Goal: Transaction & Acquisition: Purchase product/service

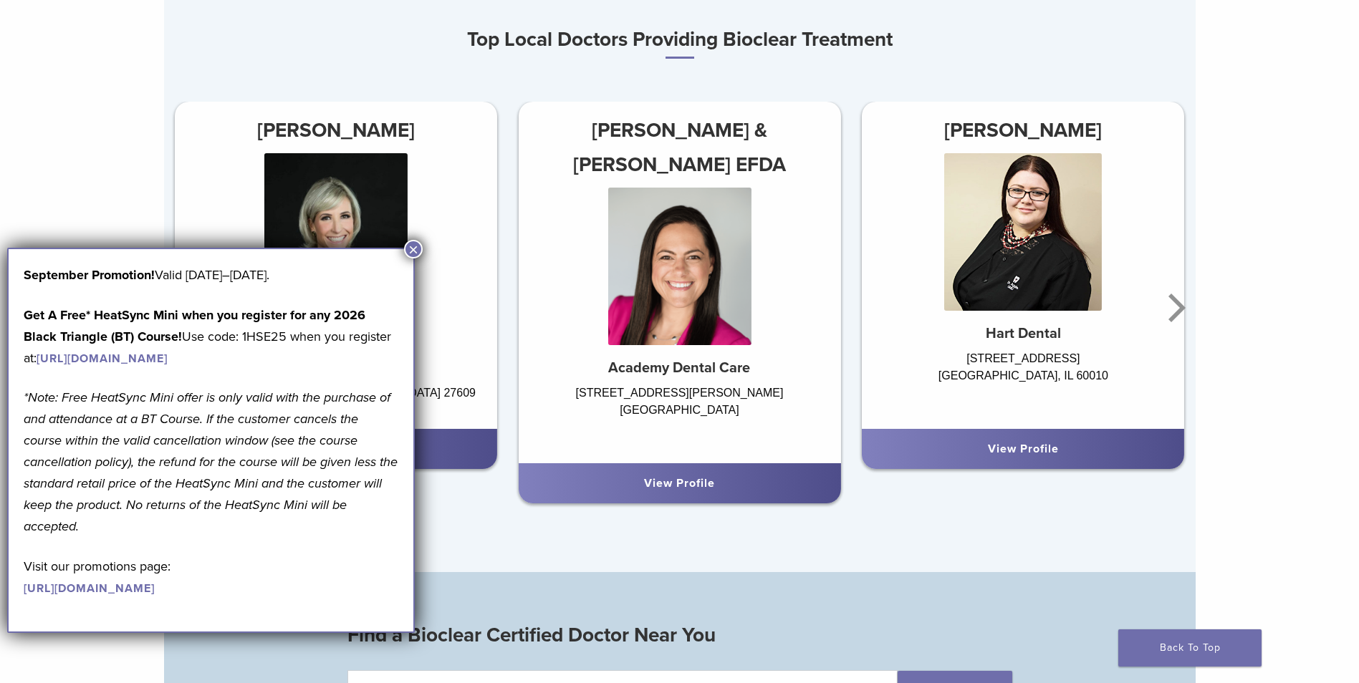
scroll to position [1003, 0]
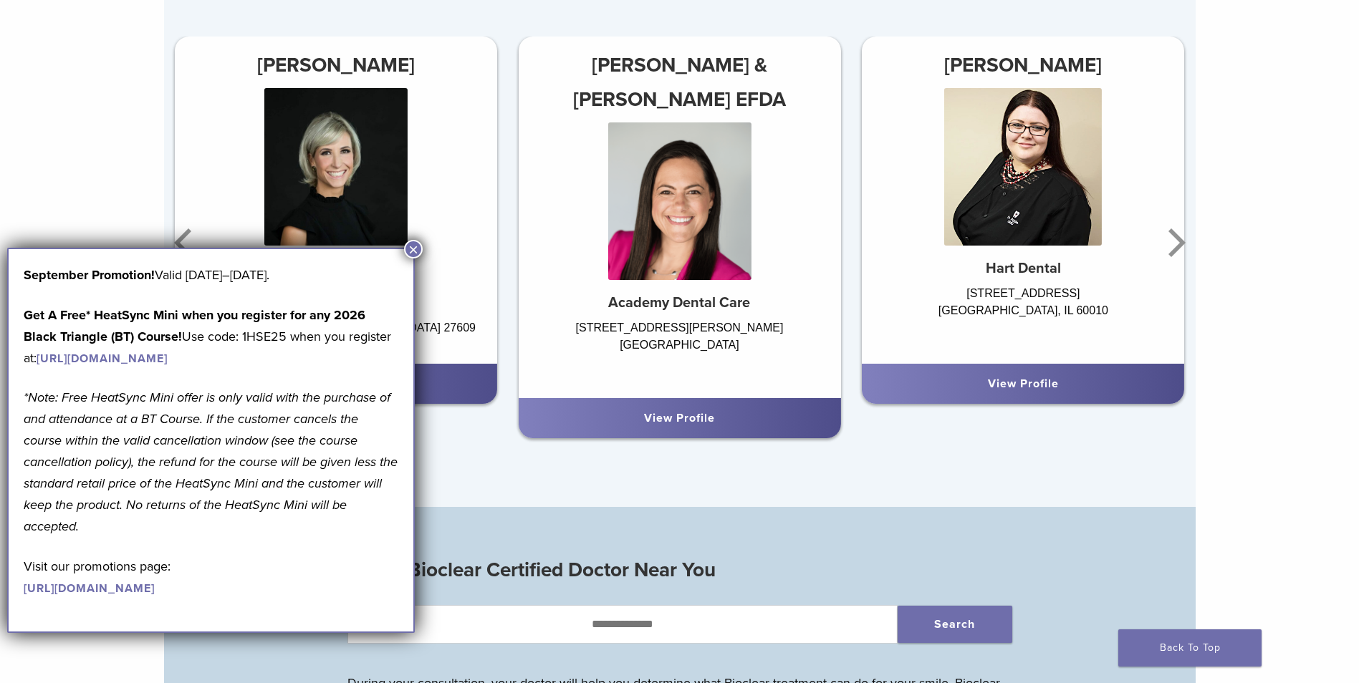
drag, startPoint x: 415, startPoint y: 247, endPoint x: 435, endPoint y: 264, distance: 26.5
click at [415, 248] on button "×" at bounding box center [413, 249] width 19 height 19
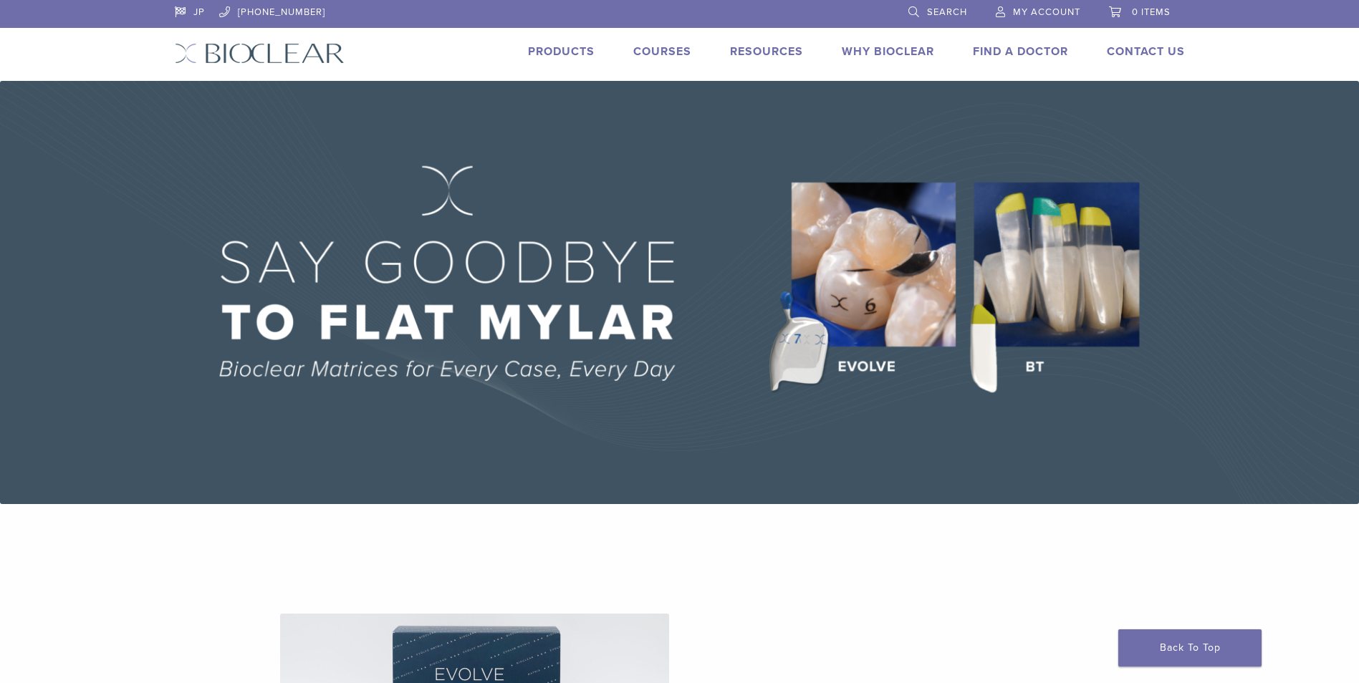
scroll to position [0, 0]
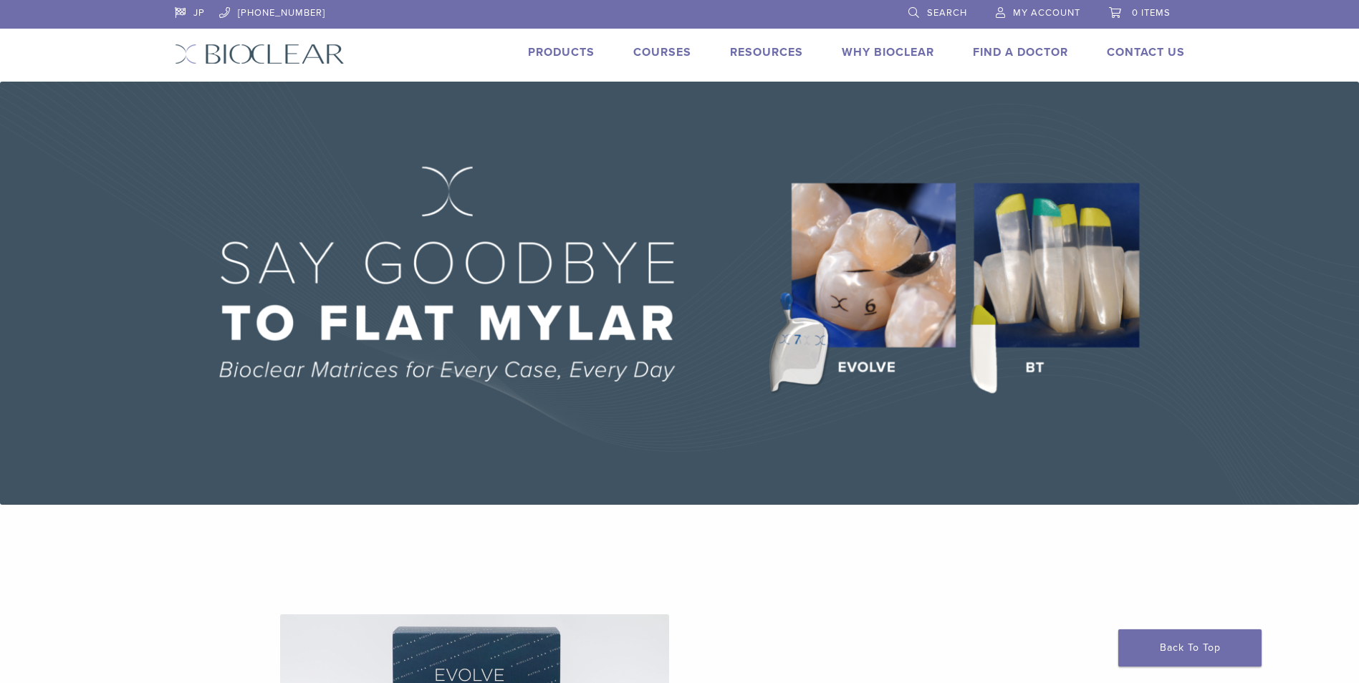
click at [556, 49] on link "Products" at bounding box center [561, 52] width 67 height 14
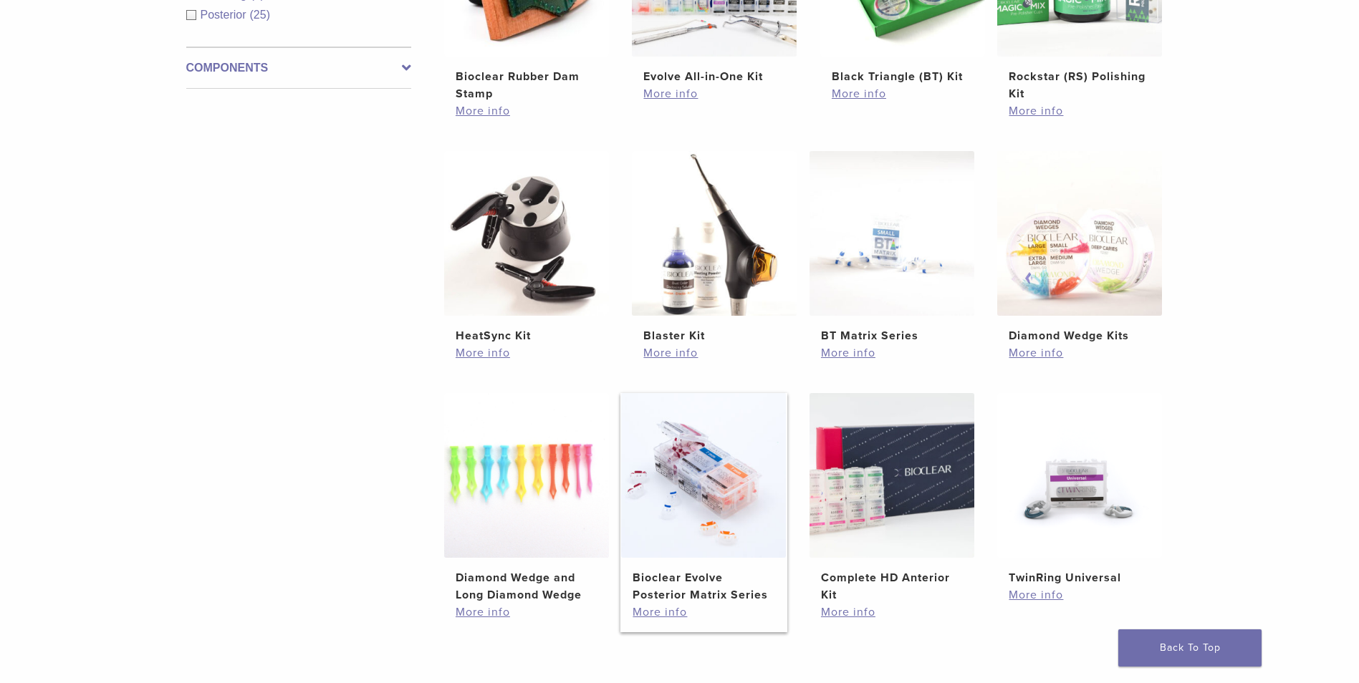
scroll to position [716, 0]
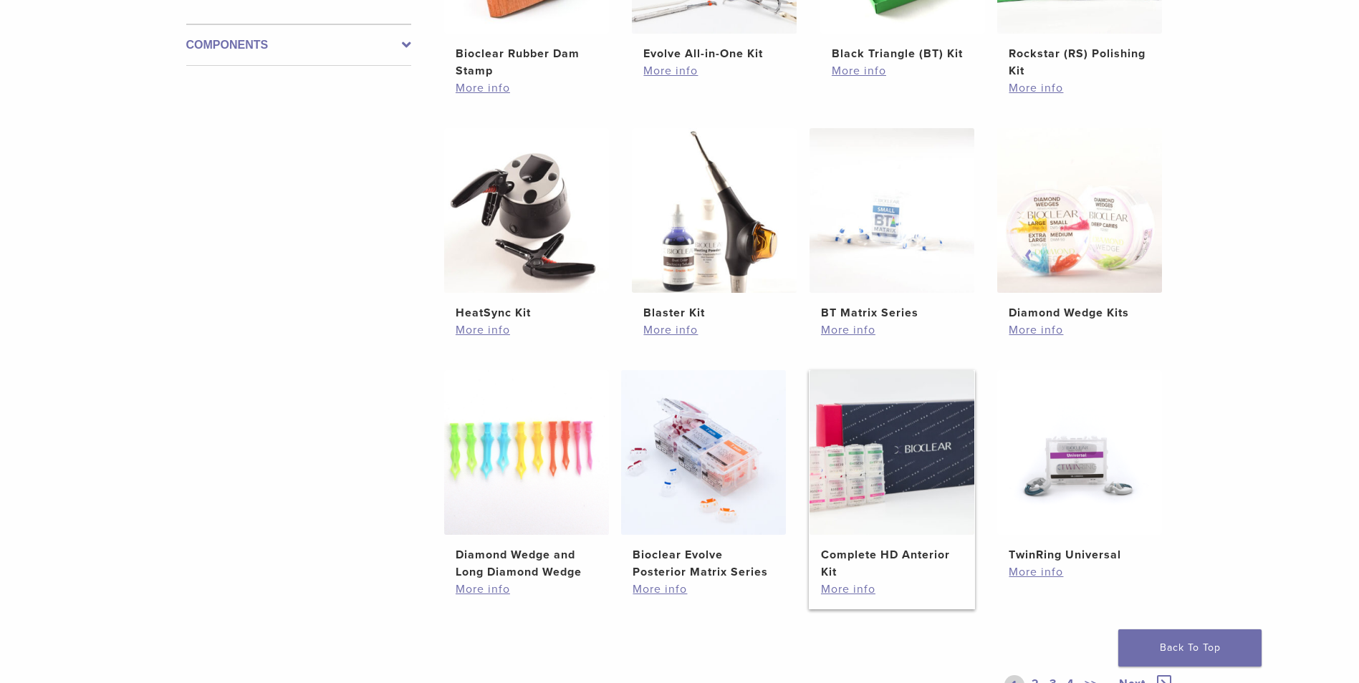
click at [879, 534] on img at bounding box center [891, 452] width 165 height 165
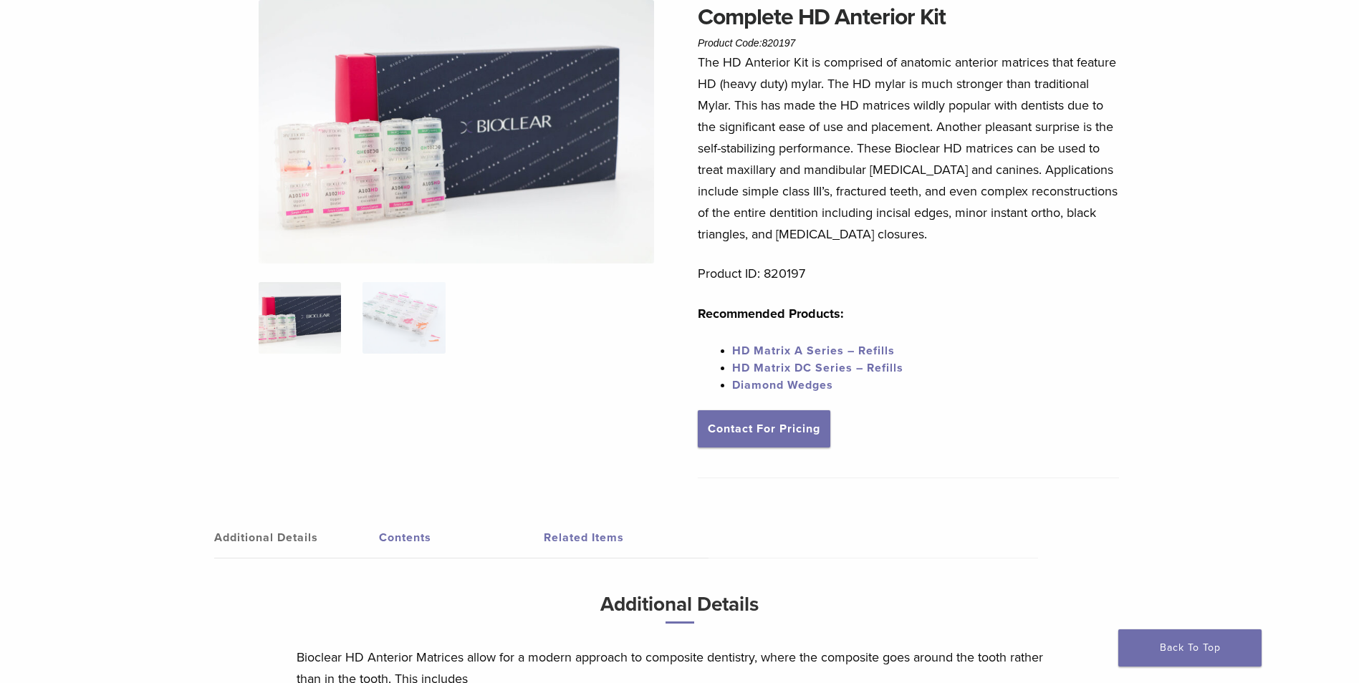
scroll to position [100, 0]
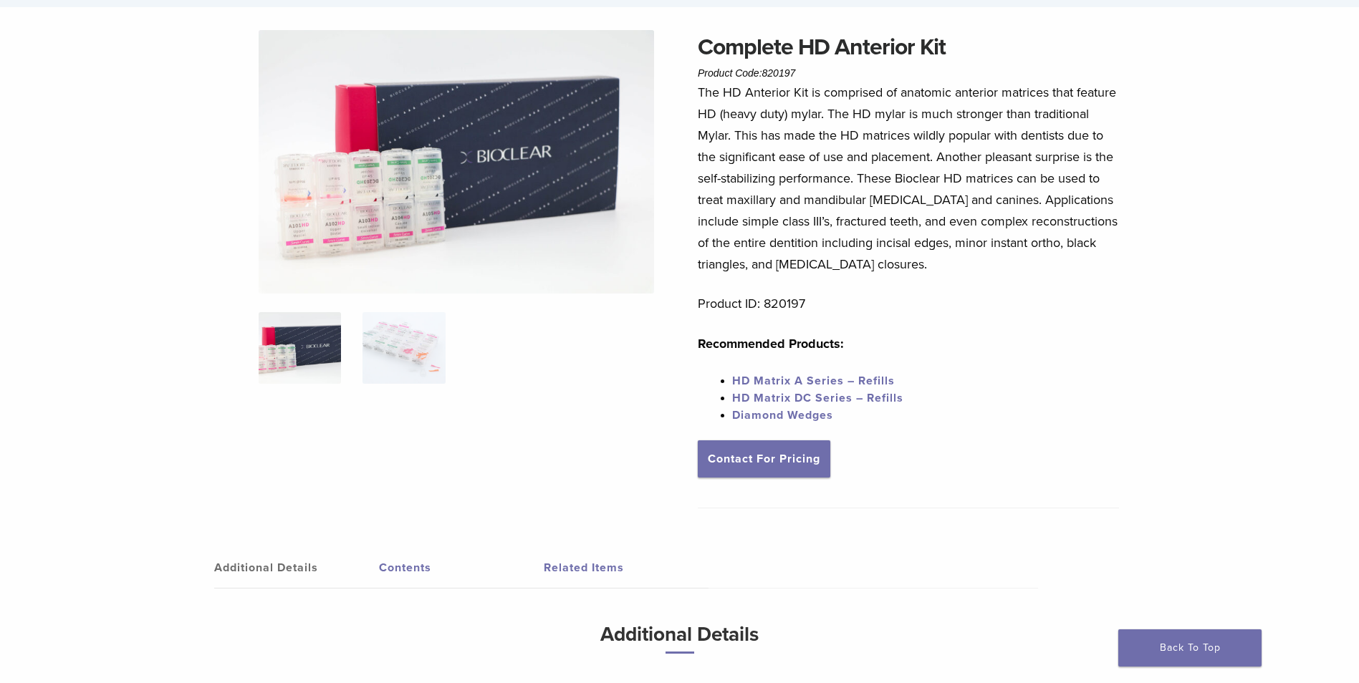
click at [788, 379] on link "HD Matrix A Series – Refills" at bounding box center [813, 381] width 163 height 14
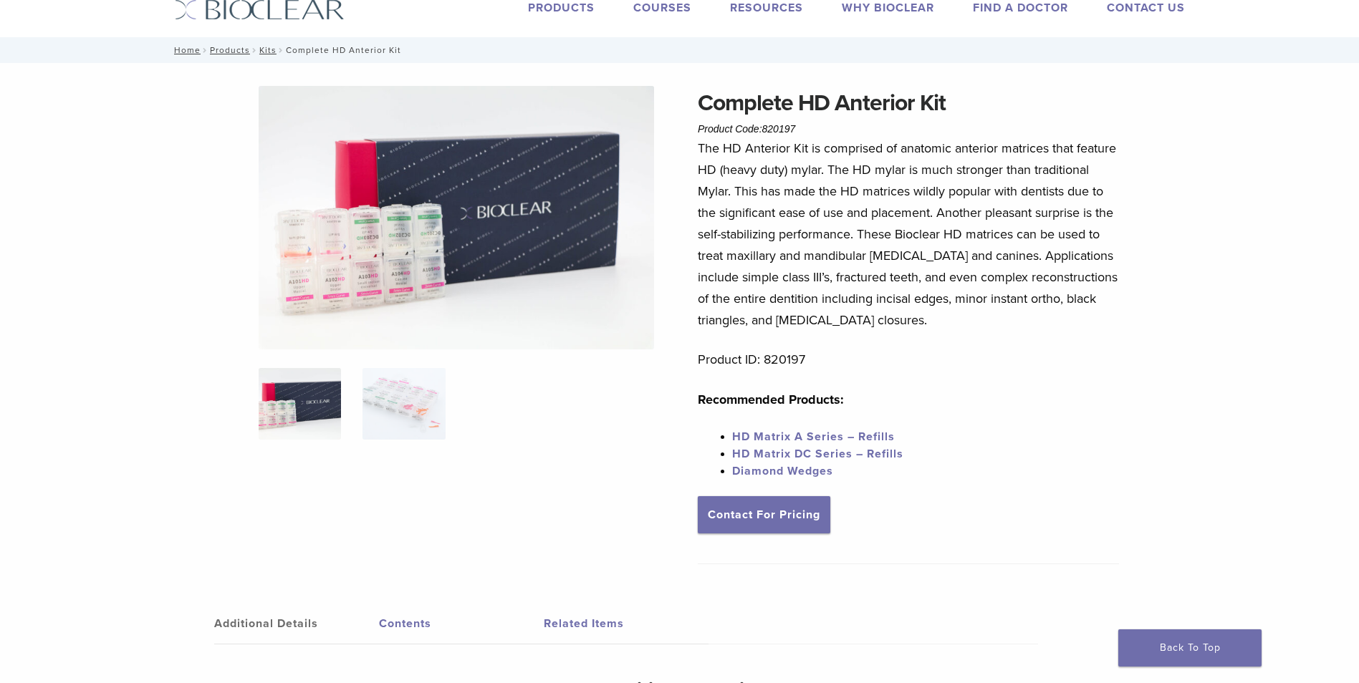
scroll to position [286, 0]
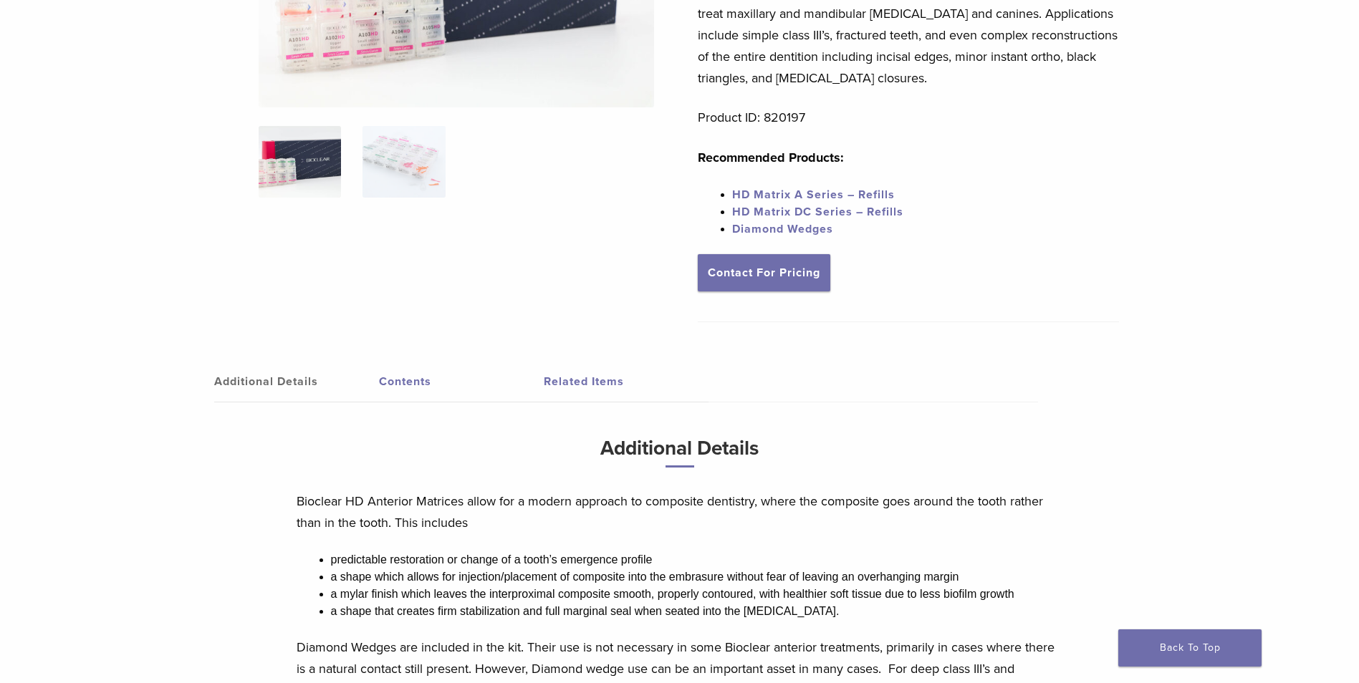
click at [844, 211] on span "HD Matrix DC Series – Refills" at bounding box center [817, 212] width 171 height 14
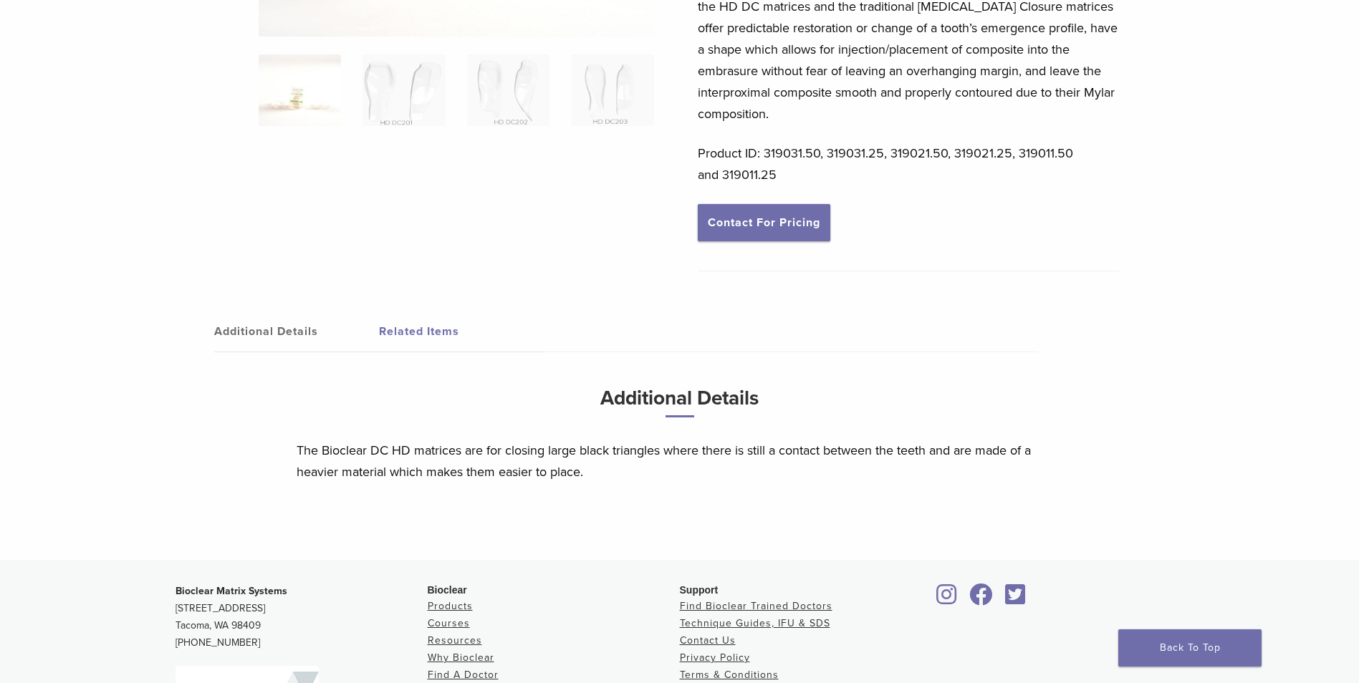
scroll to position [215, 0]
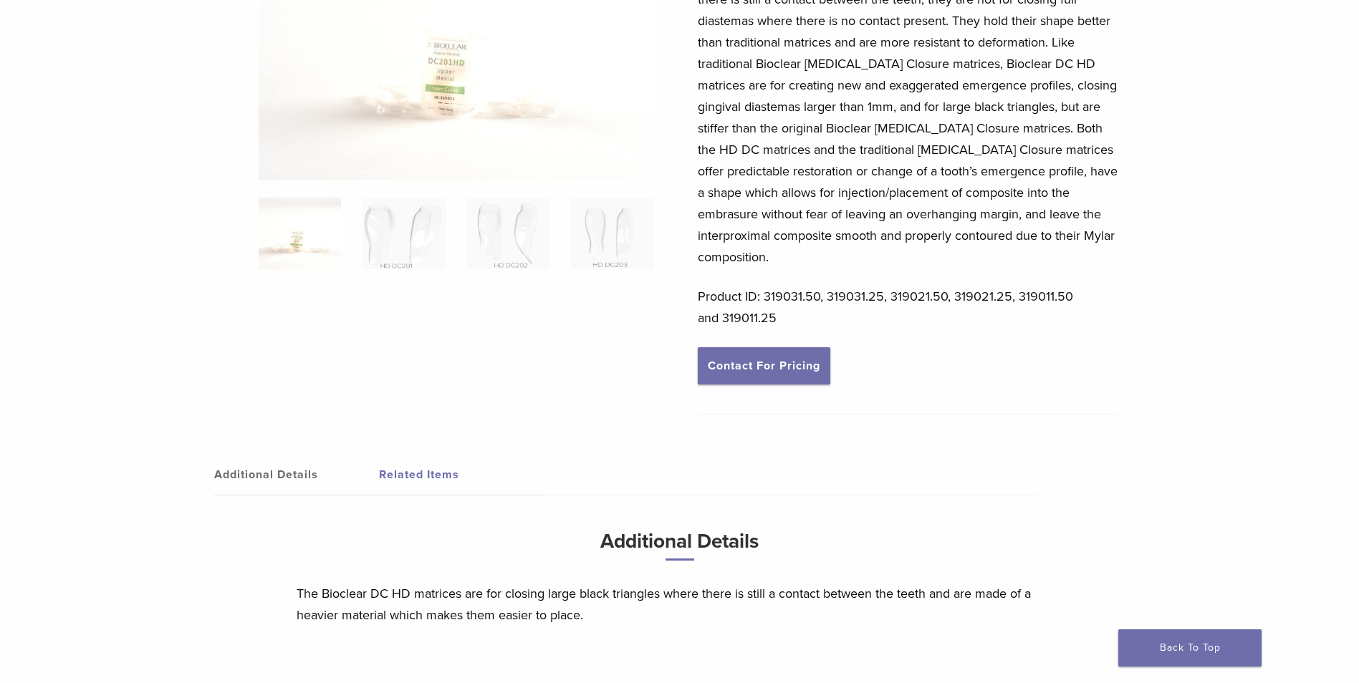
click at [988, 322] on div "The Bioclear DC HD matrices are for closing large black triangles where there i…" at bounding box center [908, 157] width 421 height 380
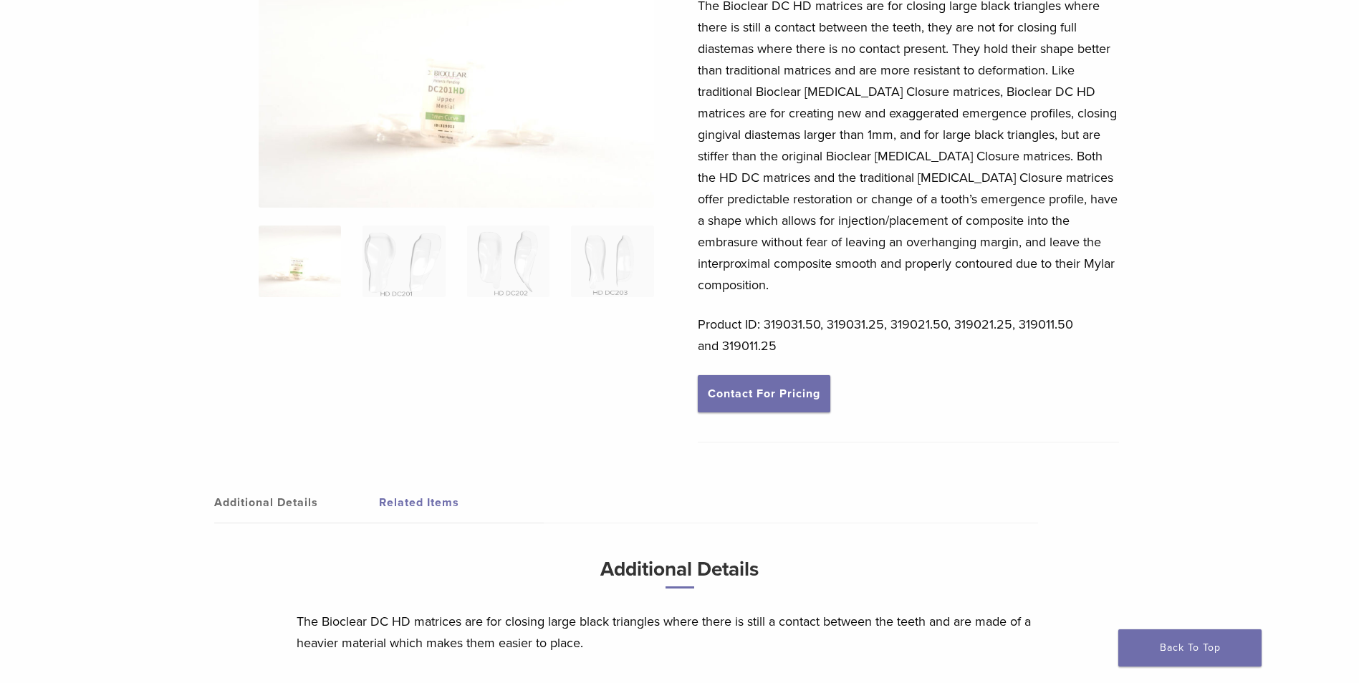
scroll to position [126, 0]
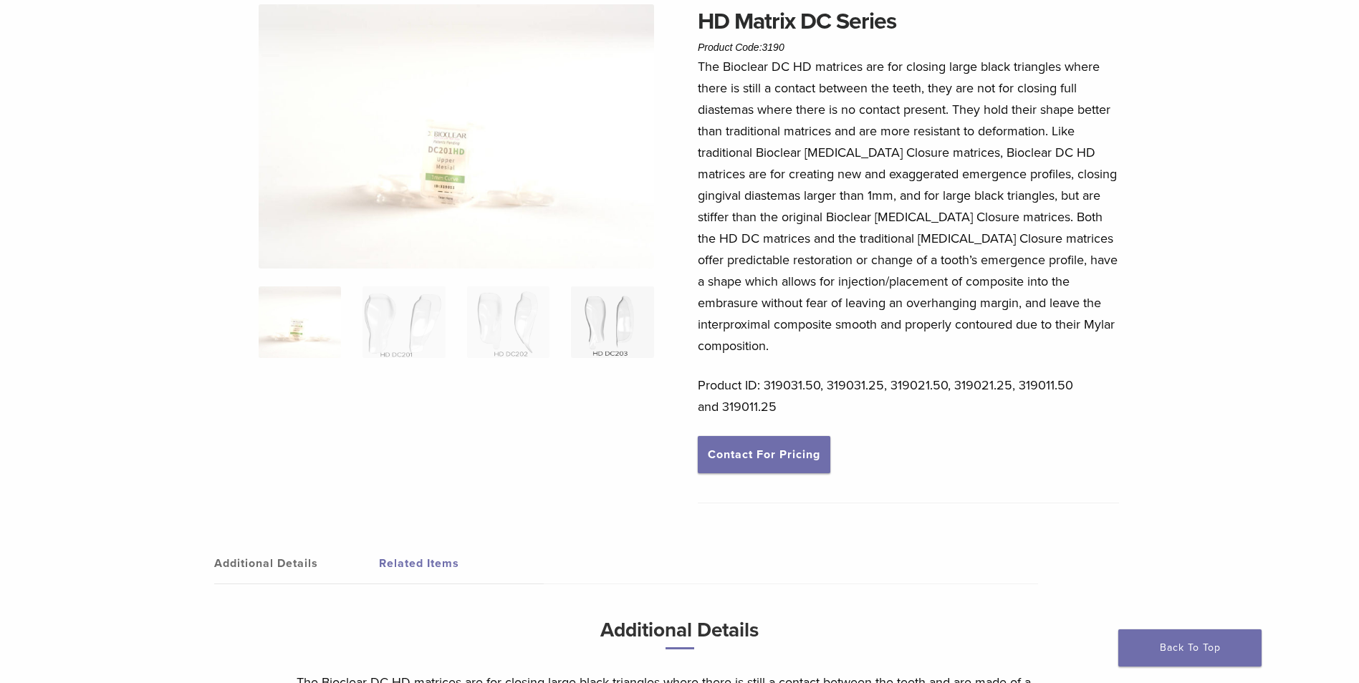
click at [619, 332] on img at bounding box center [612, 322] width 82 height 72
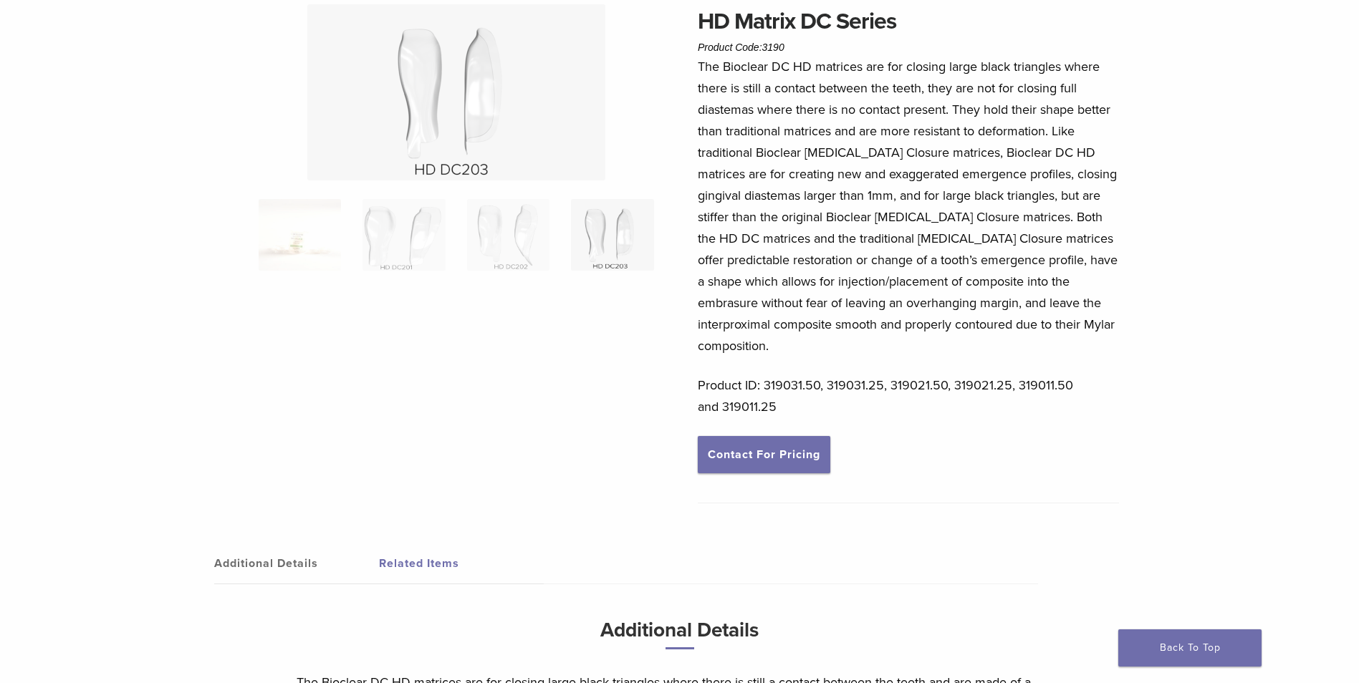
click at [433, 82] on img at bounding box center [456, 92] width 298 height 176
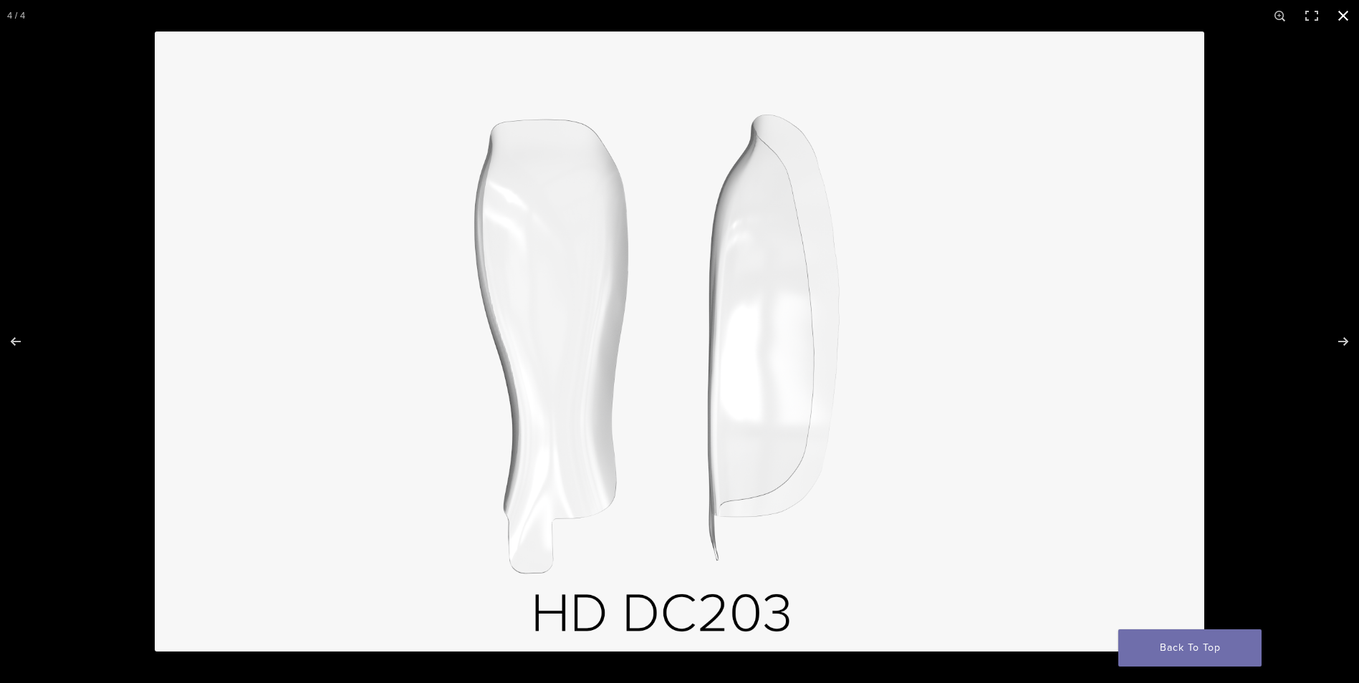
click at [1346, 11] on button "Close (Esc)" at bounding box center [1343, 16] width 32 height 32
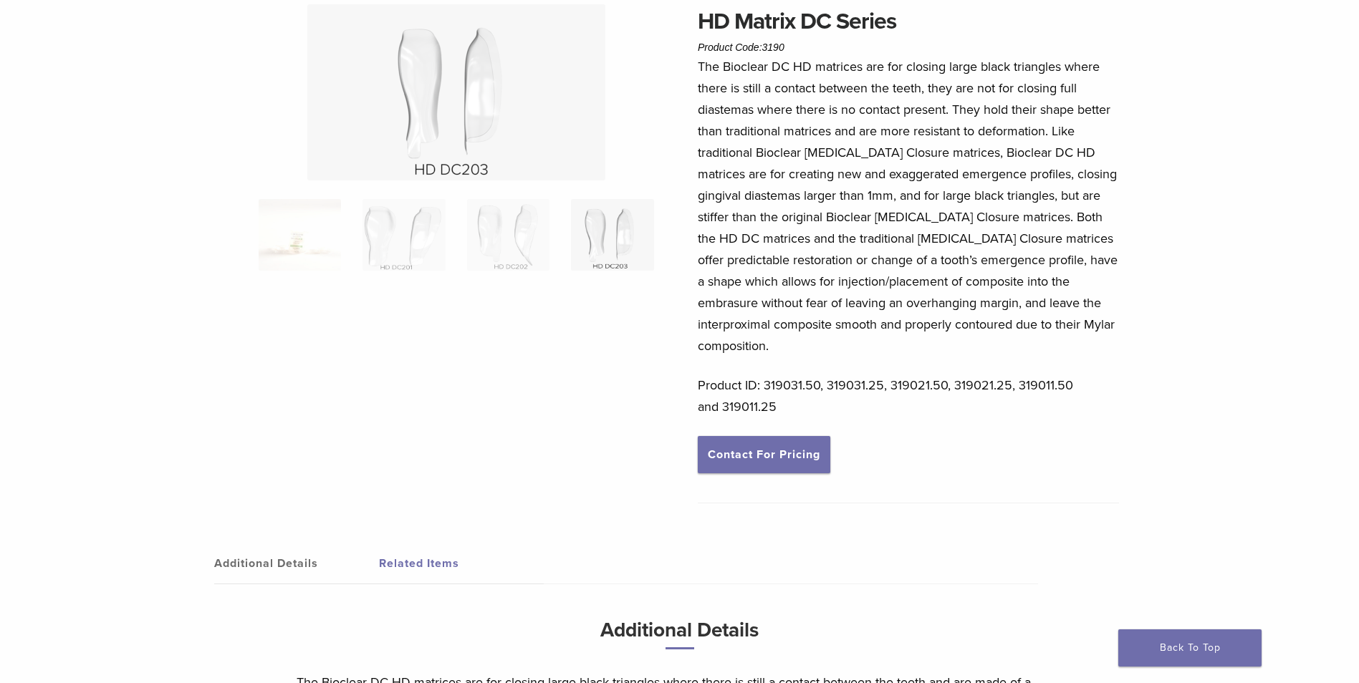
click at [955, 344] on div "The Bioclear DC HD matrices are for closing large black triangles where there i…" at bounding box center [908, 246] width 421 height 380
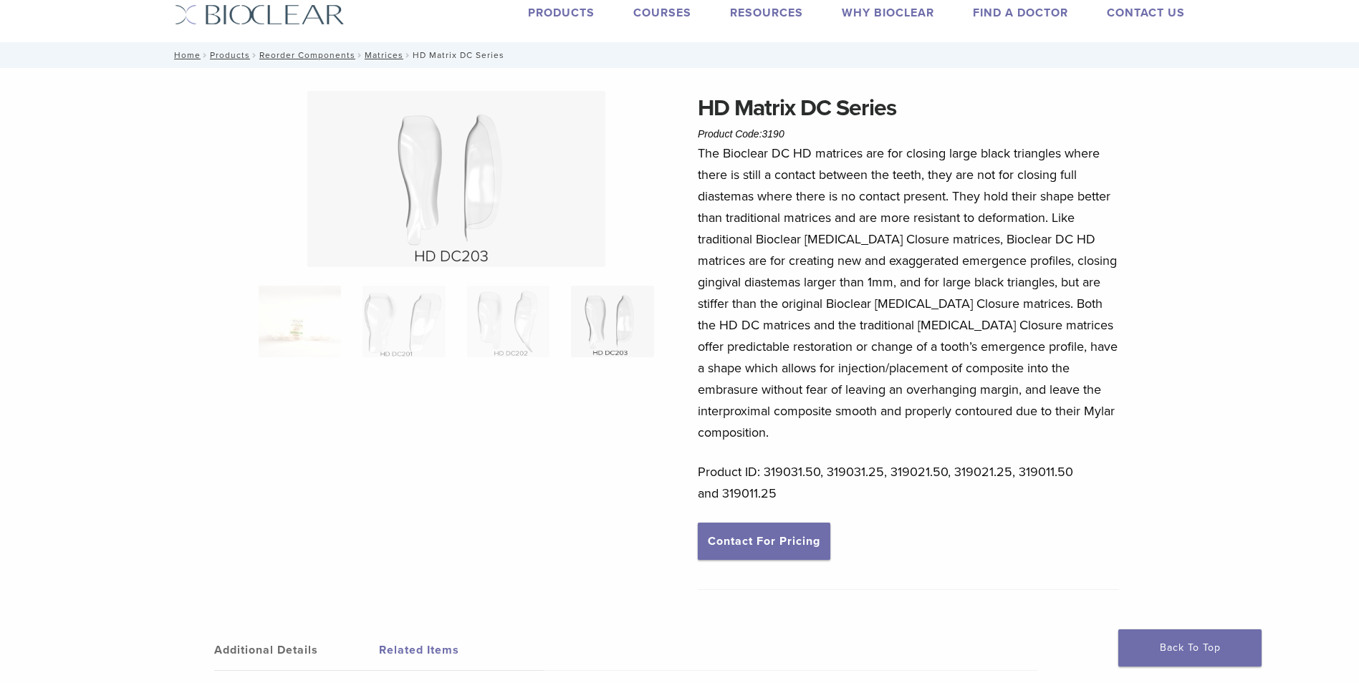
scroll to position [72, 0]
